Goal: Use online tool/utility: Utilize a website feature to perform a specific function

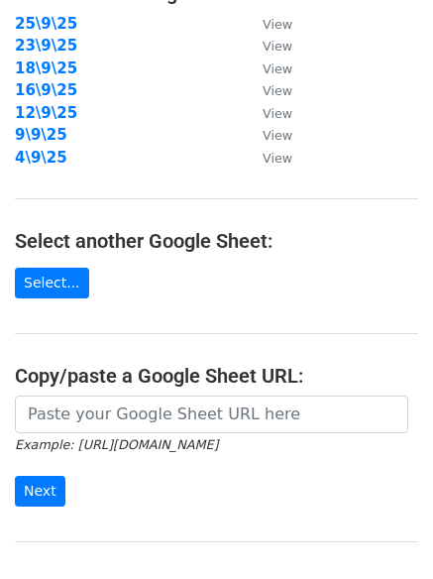
scroll to position [344, 0]
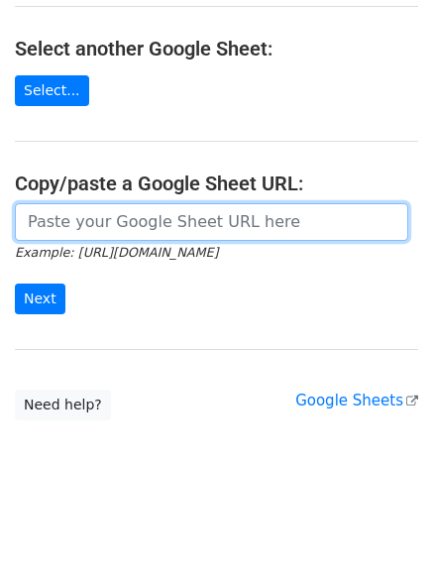
click at [152, 223] on input "url" at bounding box center [211, 222] width 393 height 38
paste input "[URL][DOMAIN_NAME]"
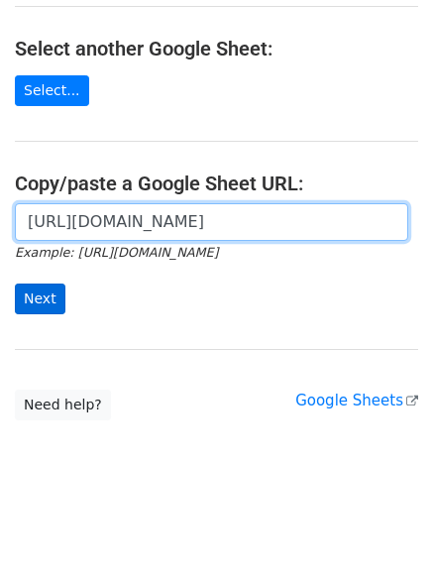
scroll to position [0, 441]
type input "https://docs.google.com/spreadsheets/d/1SWT150aGnBIdlXTY3exq2WMTsRHCHpw8j1KJT16…"
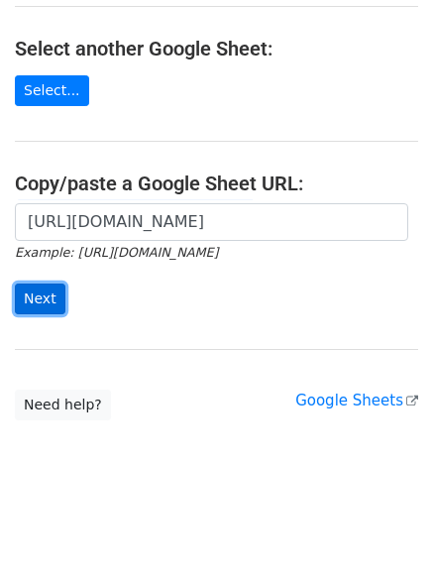
click at [41, 296] on input "Next" at bounding box center [40, 298] width 51 height 31
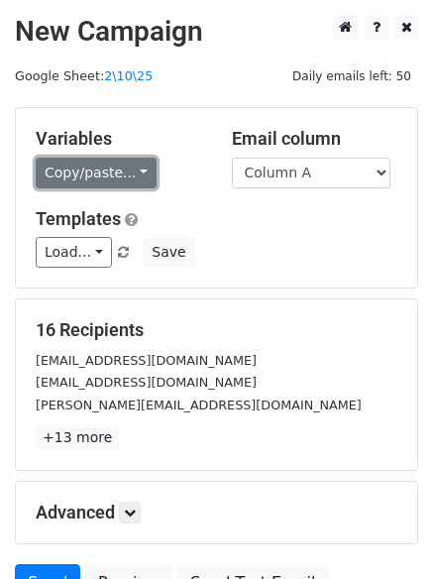
click at [91, 161] on link "Copy/paste..." at bounding box center [96, 173] width 121 height 31
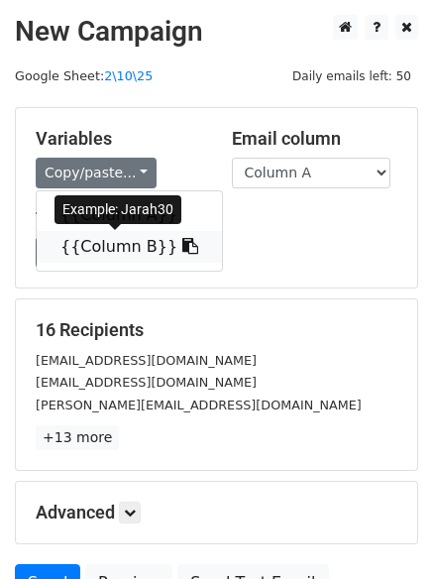
click at [99, 249] on link "{{Column B}}" at bounding box center [129, 247] width 185 height 32
